Goal: Find contact information: Find contact information

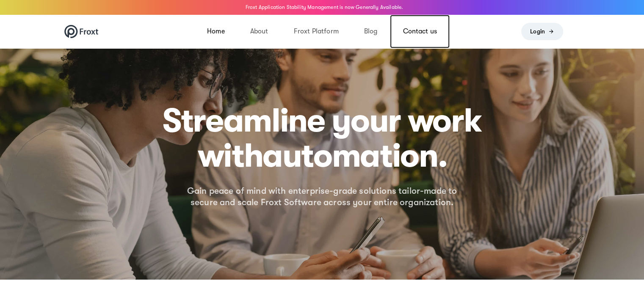
click at [416, 33] on link "Contact us" at bounding box center [420, 31] width 60 height 33
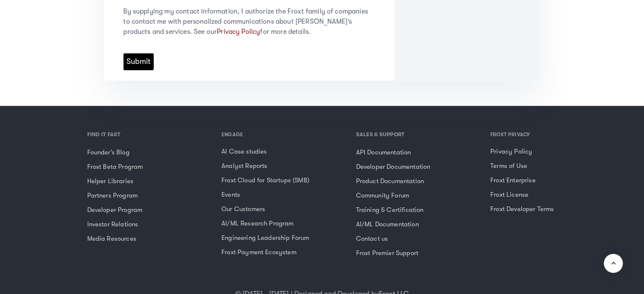
scroll to position [565, 0]
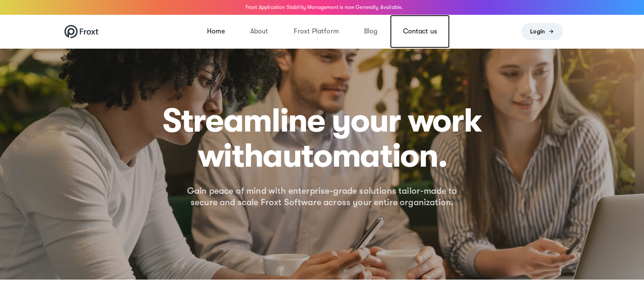
click at [412, 37] on link "Contact us" at bounding box center [420, 31] width 60 height 33
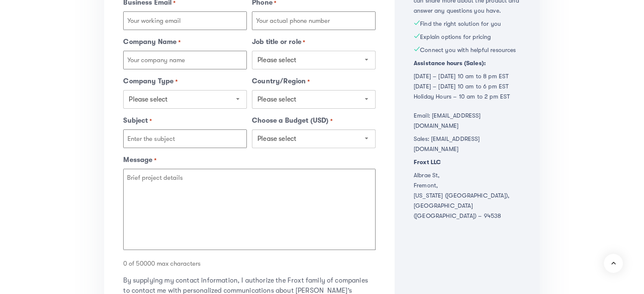
scroll to position [339, 0]
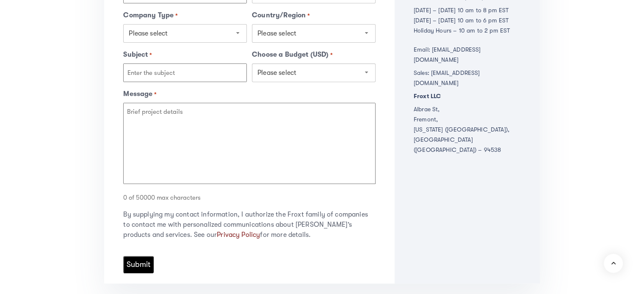
drag, startPoint x: 414, startPoint y: 88, endPoint x: 419, endPoint y: 94, distance: 7.2
click at [435, 104] on p "Albrae St, Fremont, California (CA), United States (USA) – 94538" at bounding box center [467, 129] width 107 height 51
drag, startPoint x: 410, startPoint y: 93, endPoint x: 468, endPoint y: 96, distance: 58.1
click at [468, 96] on div "We’re here to help Tell us a little about yourself and we’ll connect you with a…" at bounding box center [466, 59] width 145 height 450
drag, startPoint x: 450, startPoint y: 91, endPoint x: 395, endPoint y: 88, distance: 54.3
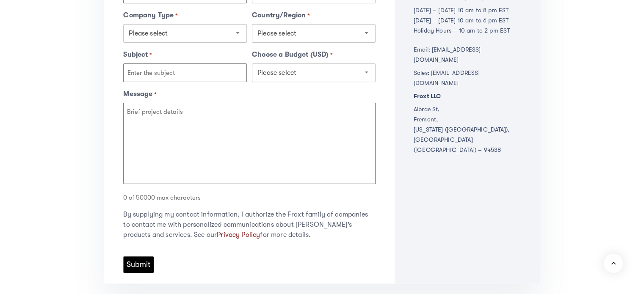
click at [395, 88] on div "We’re here to help Tell us a little about yourself and we’ll connect you with a…" at bounding box center [466, 59] width 145 height 450
drag, startPoint x: 410, startPoint y: 87, endPoint x: 443, endPoint y: 89, distance: 32.7
click at [443, 89] on div "We’re here to help Tell us a little about yourself and we’ll connect you with a…" at bounding box center [466, 59] width 145 height 450
drag, startPoint x: 443, startPoint y: 89, endPoint x: 397, endPoint y: 86, distance: 45.4
click at [397, 86] on div "We’re here to help Tell us a little about yourself and we’ll connect you with a…" at bounding box center [466, 59] width 145 height 450
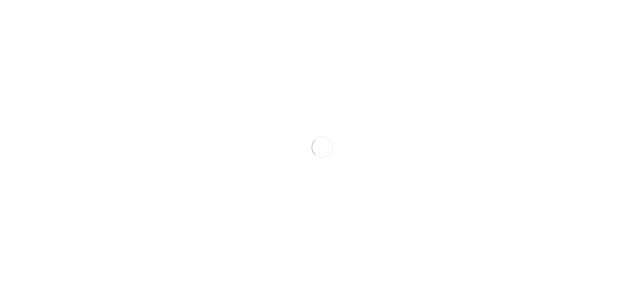
scroll to position [339, 0]
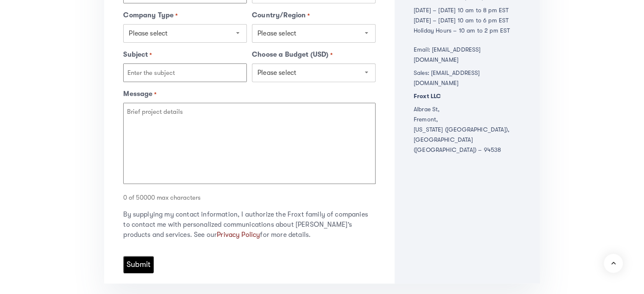
click at [466, 105] on p "Albrae St, Fremont, California (CA), United States (USA) – 94538" at bounding box center [467, 129] width 107 height 51
click at [410, 90] on div "We’re here to help Tell us a little about yourself and we’ll connect you with a…" at bounding box center [466, 59] width 145 height 450
click at [416, 104] on p "Albrae St, Fremont, California (CA), United States (USA) – 94538" at bounding box center [467, 129] width 107 height 51
drag, startPoint x: 419, startPoint y: 88, endPoint x: 427, endPoint y: 91, distance: 7.8
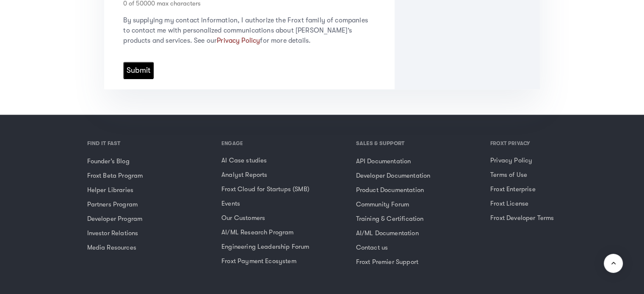
scroll to position [565, 0]
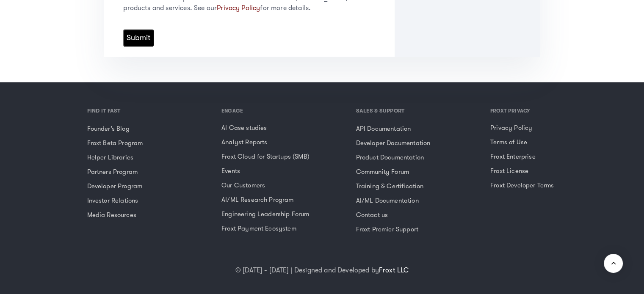
drag, startPoint x: 417, startPoint y: 267, endPoint x: 376, endPoint y: 267, distance: 40.6
click at [376, 267] on div "© 2020 - 2025 | Designed and Developed by Froxt LLC" at bounding box center [322, 272] width 525 height 14
click at [366, 213] on link "Contact us" at bounding box center [417, 215] width 122 height 13
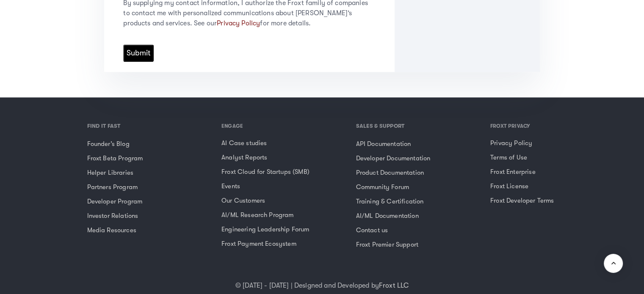
scroll to position [296, 0]
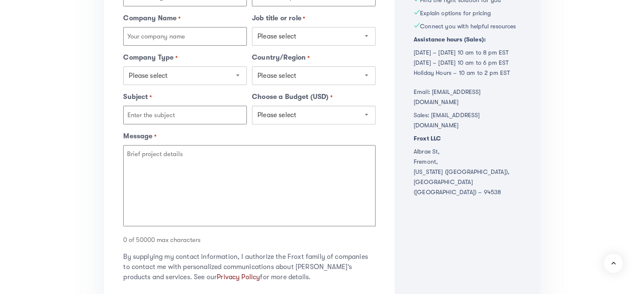
drag, startPoint x: 410, startPoint y: 130, endPoint x: 436, endPoint y: 131, distance: 26.3
click at [436, 131] on div "We’re here to help Tell us a little about yourself and we’ll connect you with a…" at bounding box center [466, 101] width 145 height 450
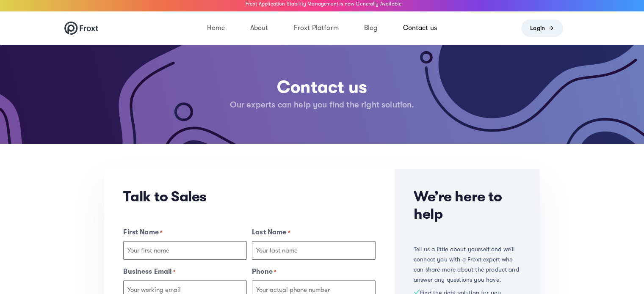
scroll to position [0, 0]
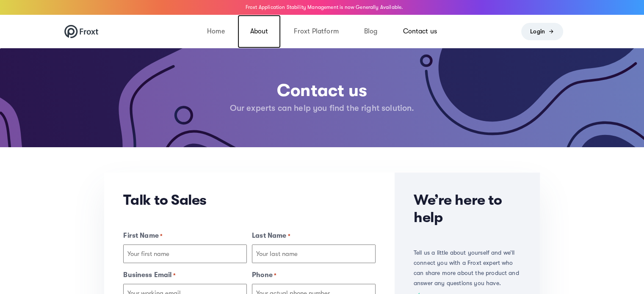
click at [257, 28] on link "About" at bounding box center [259, 31] width 44 height 33
